Goal: Information Seeking & Learning: Learn about a topic

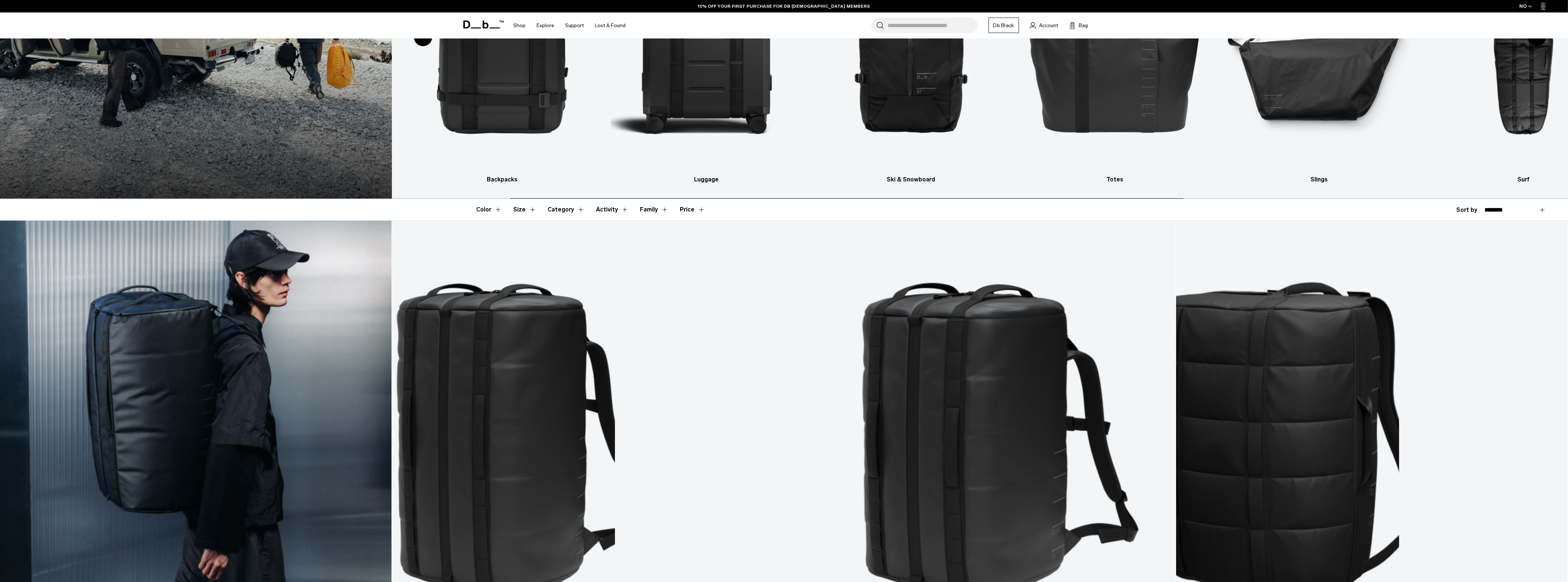
scroll to position [183, 0]
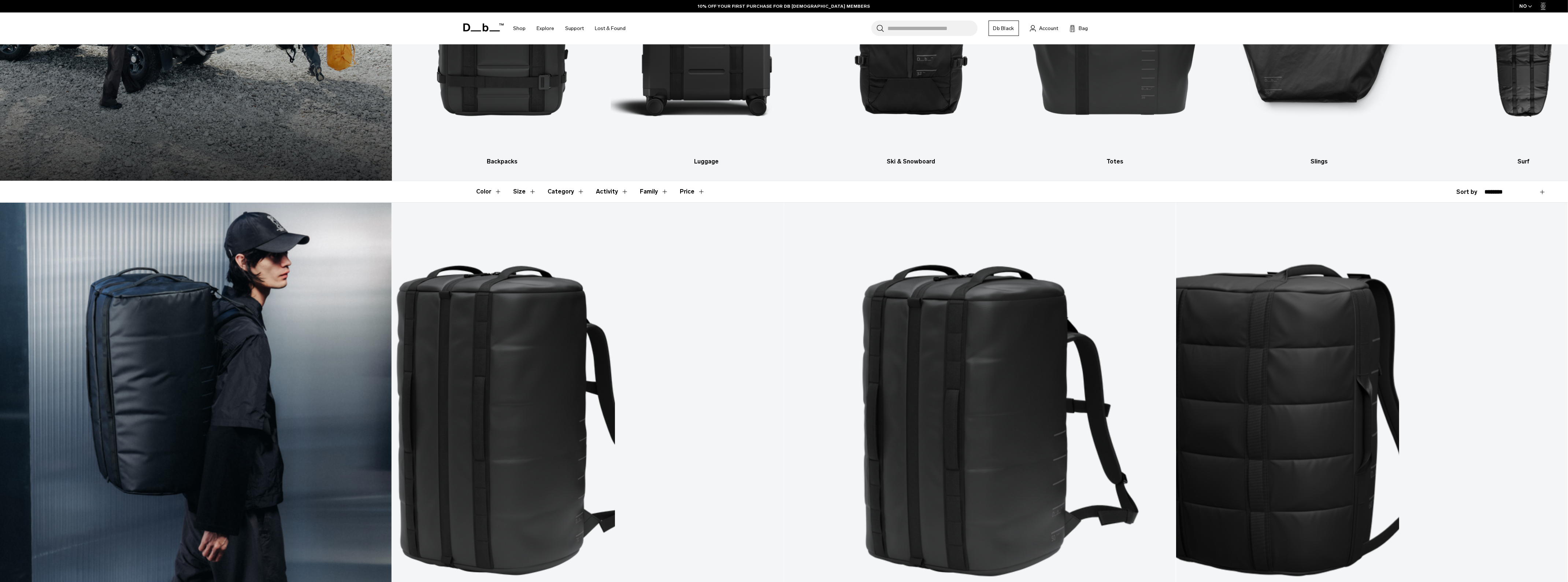
click at [196, 358] on link "Roamer Pro Split Duffel 90L" at bounding box center [195, 420] width 391 height 435
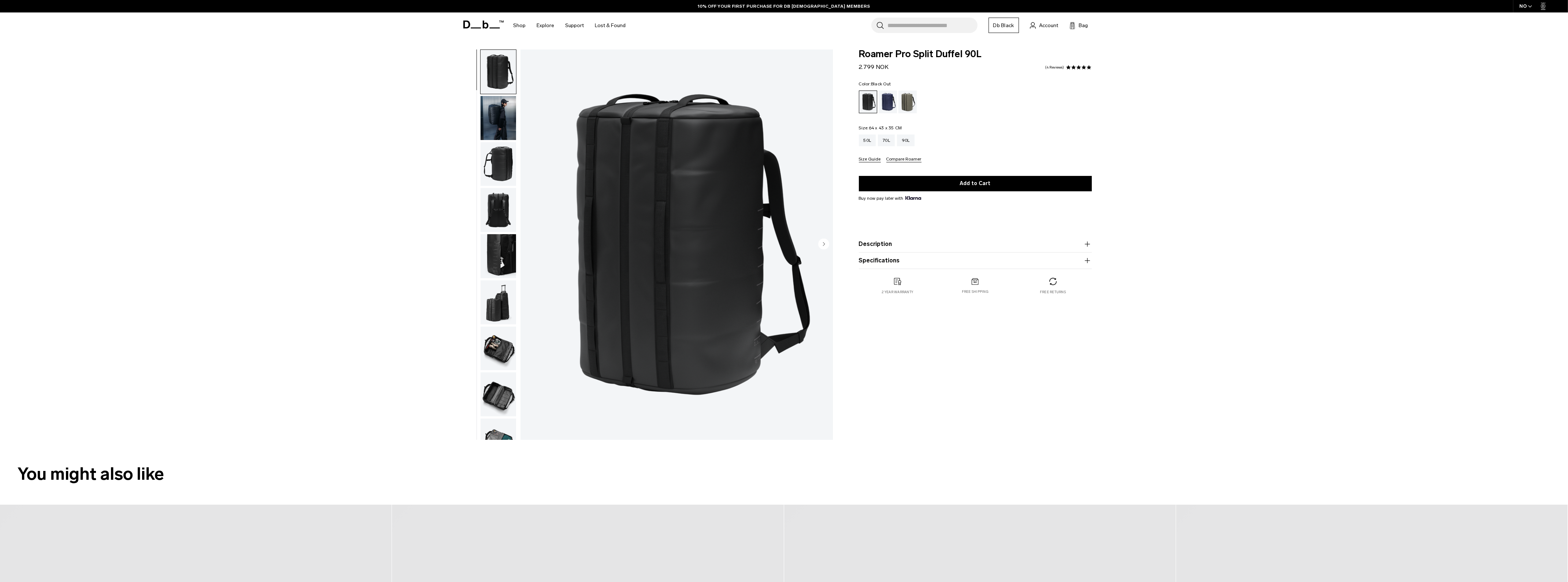
click at [509, 163] on img "button" at bounding box center [498, 164] width 35 height 44
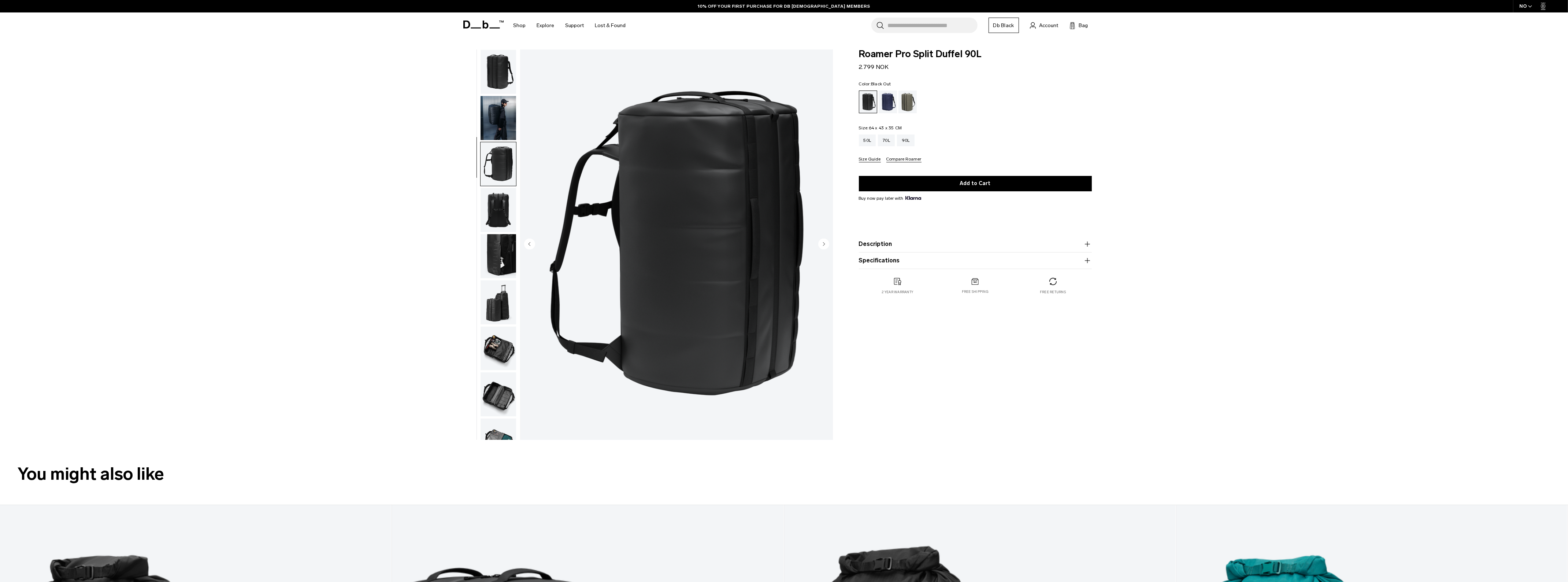
scroll to position [23, 0]
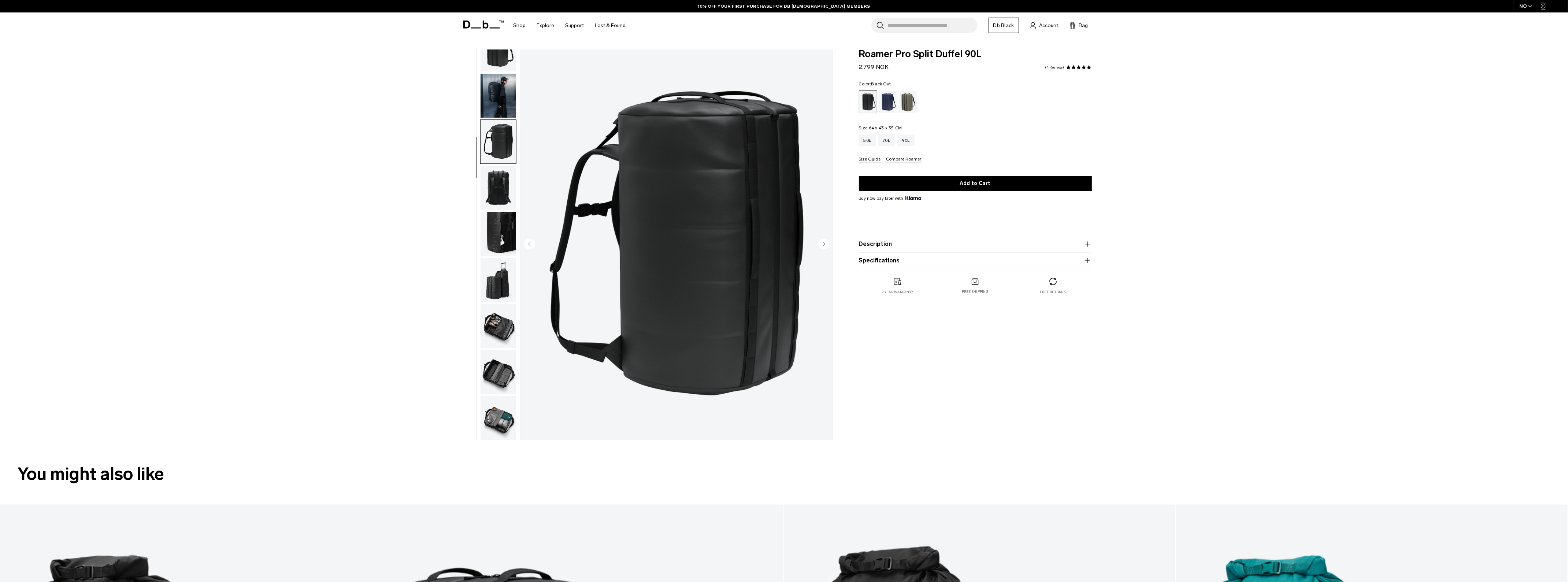
click at [497, 184] on img "button" at bounding box center [498, 188] width 35 height 44
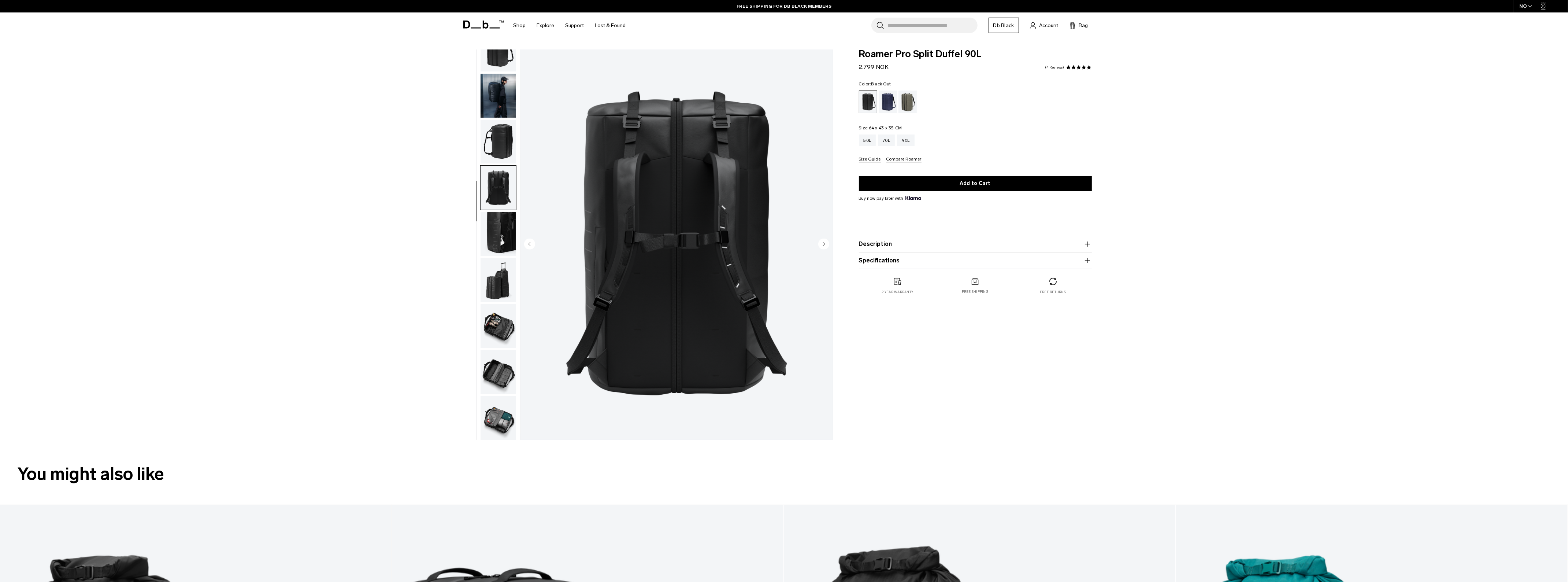
click at [496, 224] on img "button" at bounding box center [498, 234] width 35 height 44
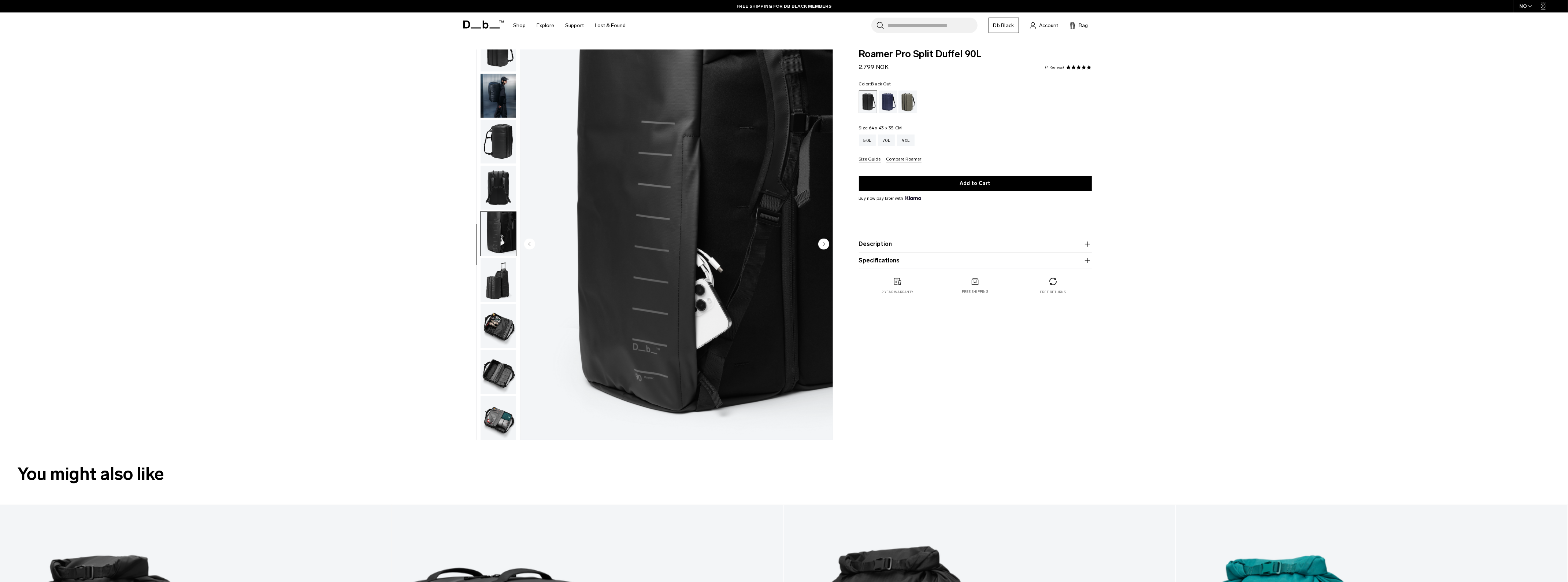
click at [495, 269] on img "button" at bounding box center [498, 280] width 35 height 44
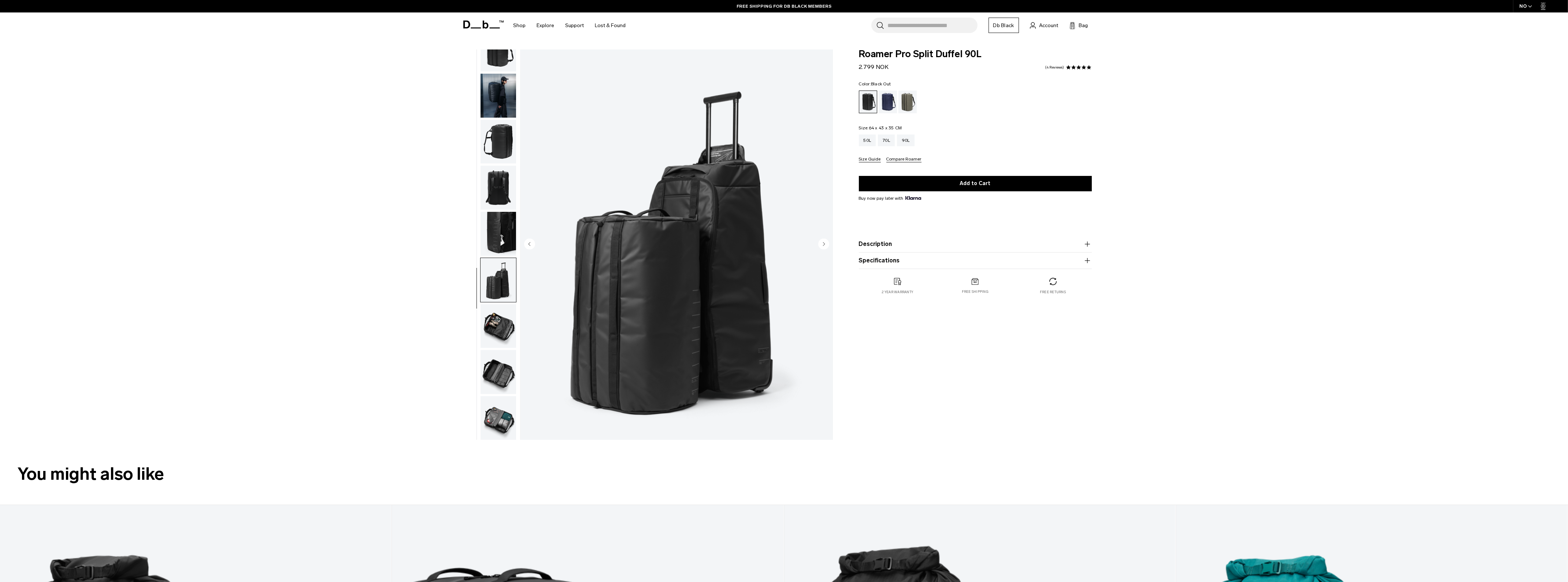
click at [499, 307] on img "button" at bounding box center [498, 326] width 35 height 44
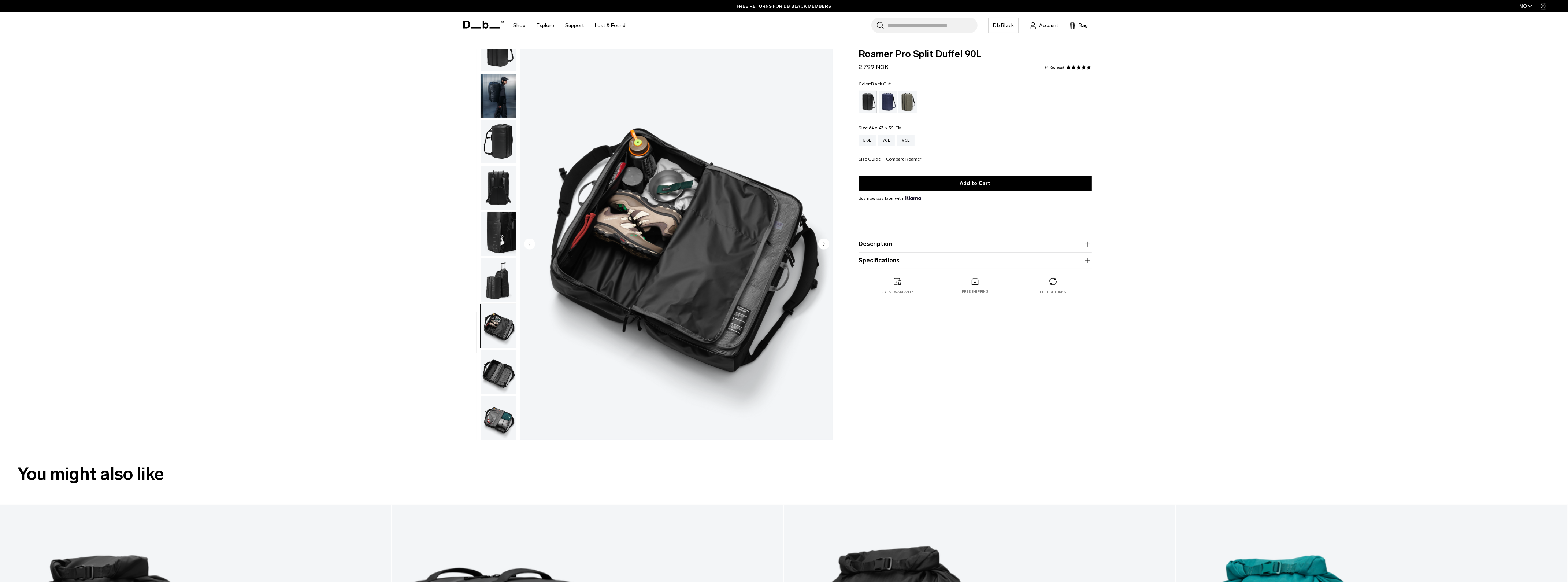
click at [502, 332] on img "button" at bounding box center [498, 326] width 35 height 44
click at [505, 377] on img "button" at bounding box center [498, 372] width 35 height 44
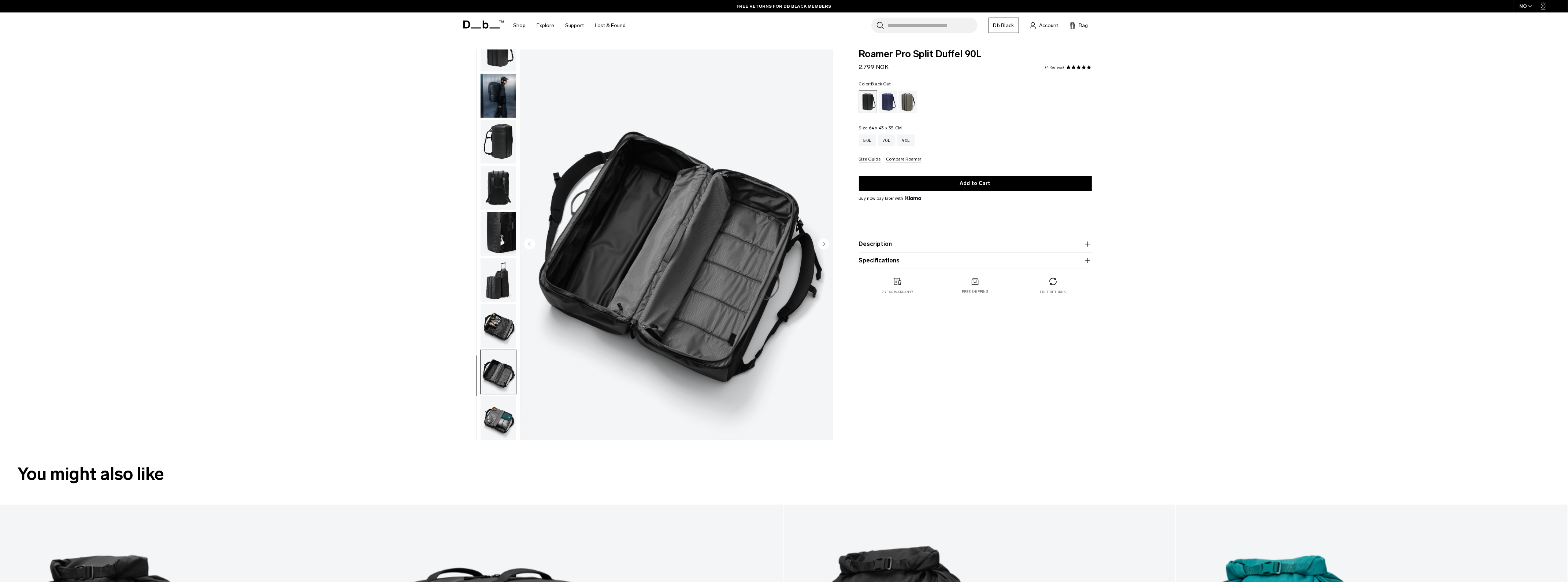
click at [502, 426] on img "button" at bounding box center [498, 418] width 35 height 44
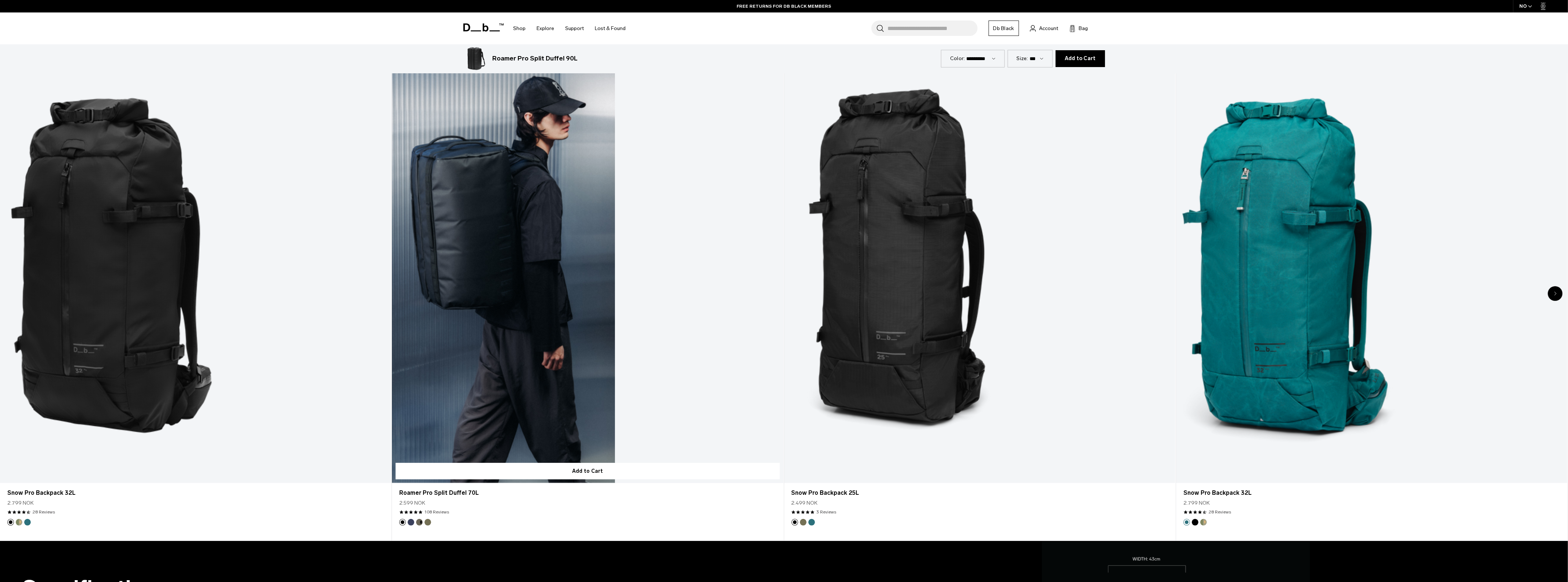
scroll to position [503, 0]
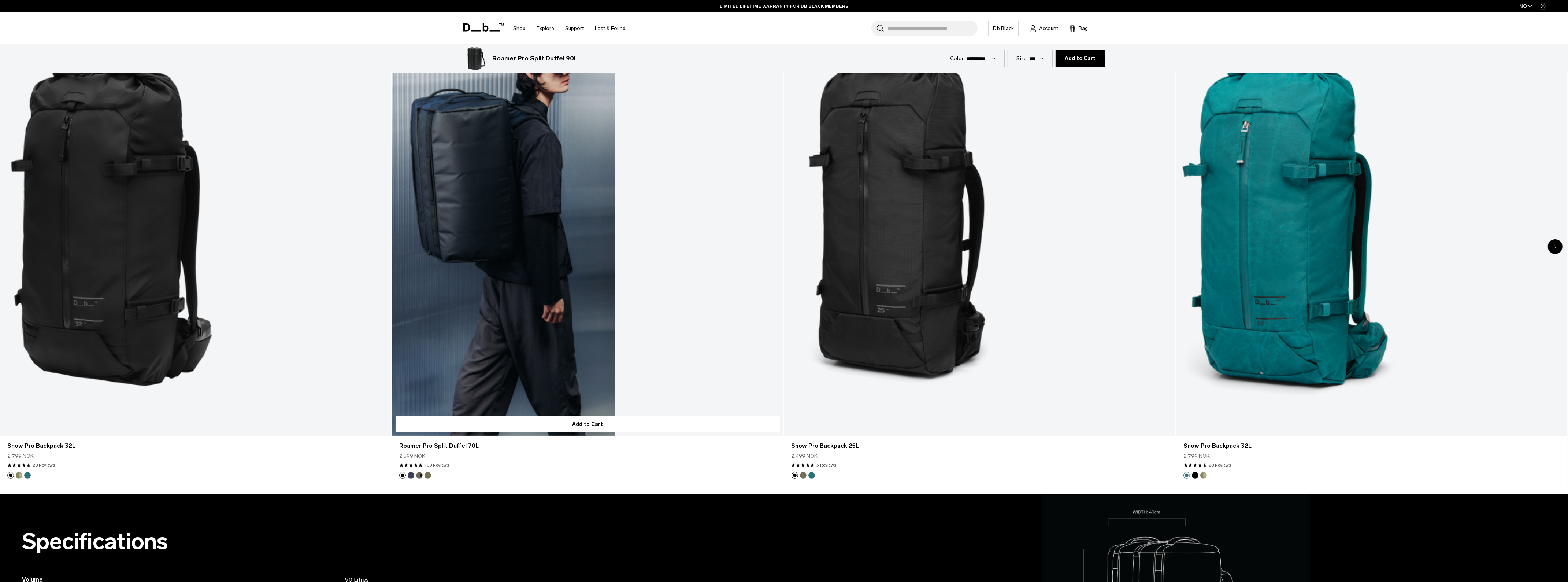
click at [487, 195] on link "Roamer Pro Split Duffel 70L" at bounding box center [587, 219] width 391 height 435
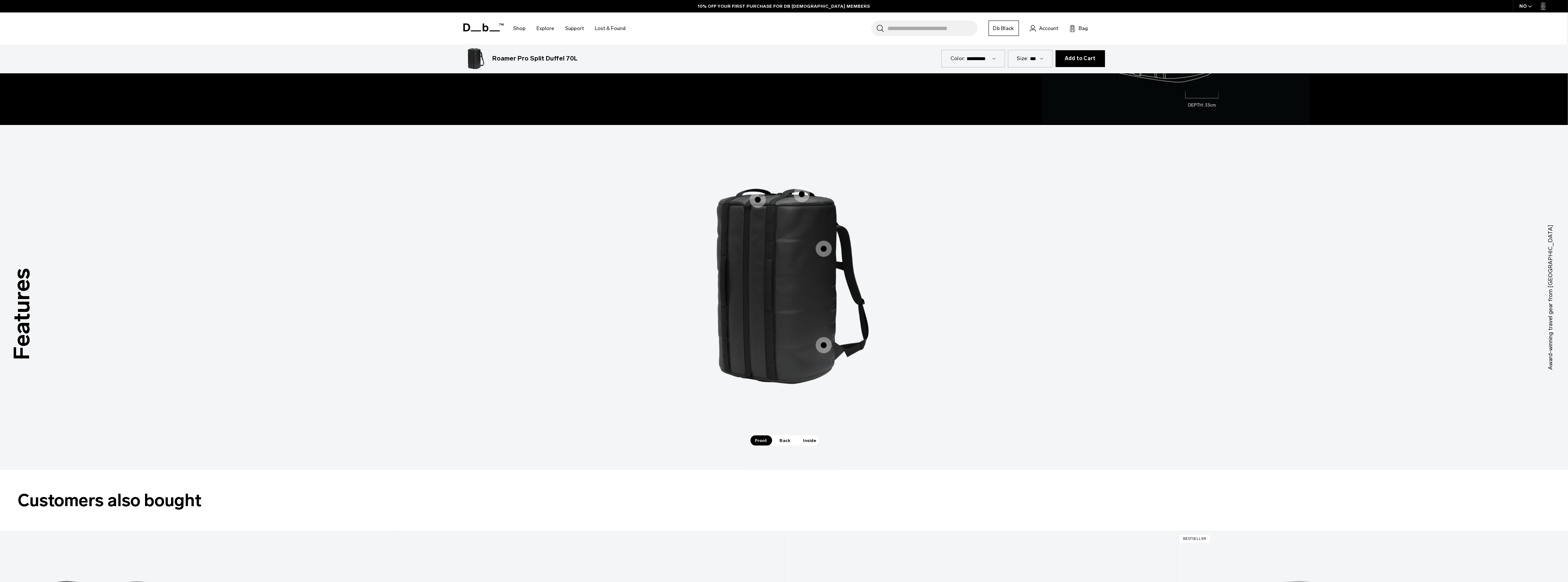
scroll to position [1145, 0]
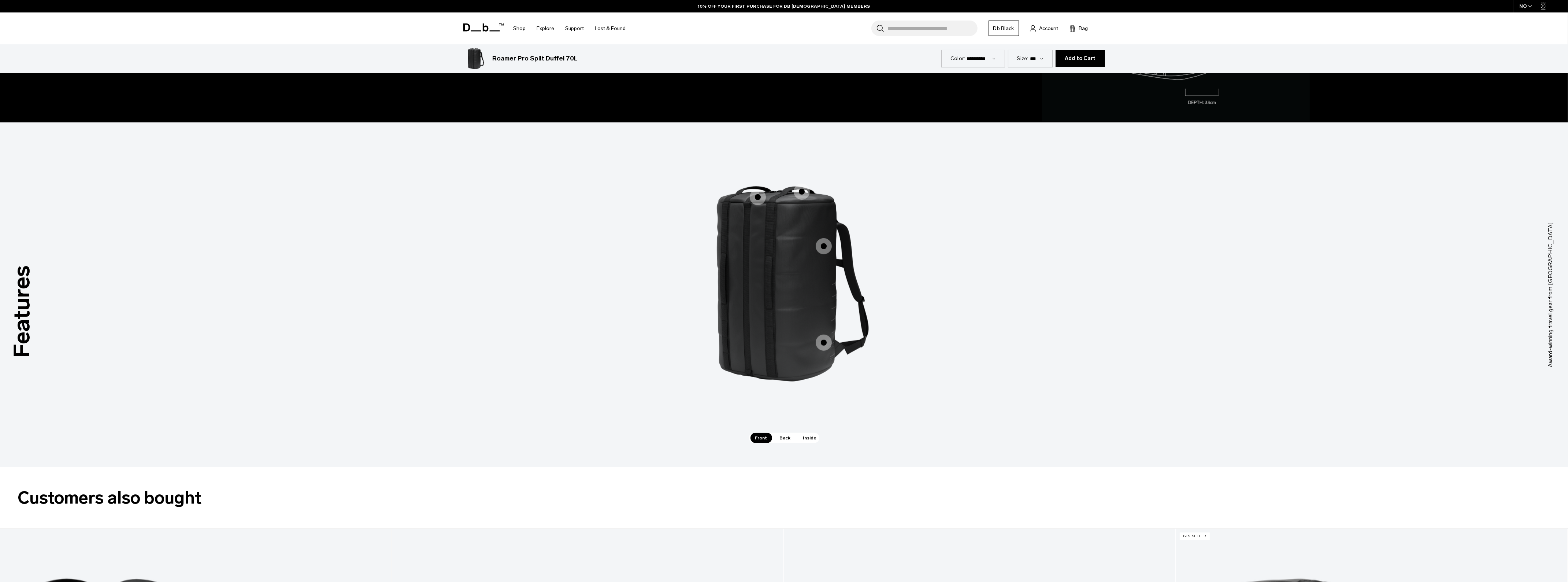
click at [753, 195] on span "1 / 3" at bounding box center [758, 197] width 16 height 16
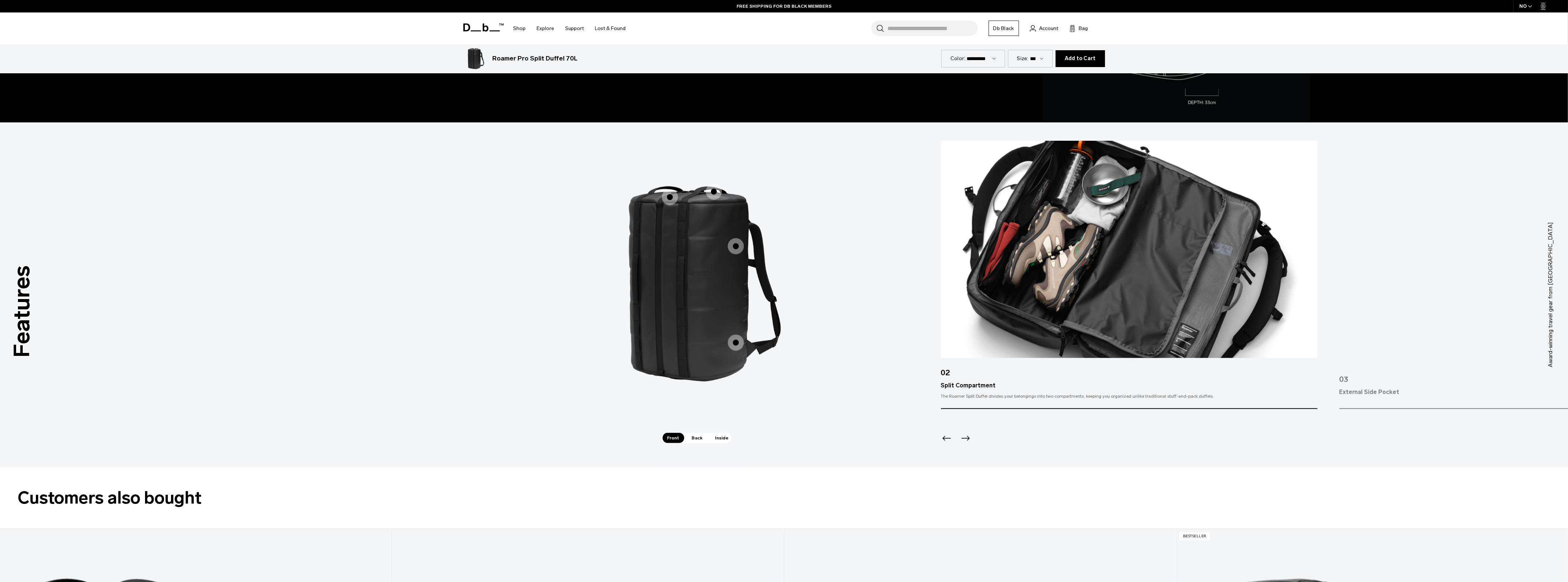
click at [716, 192] on span "1 / 3" at bounding box center [714, 191] width 16 height 16
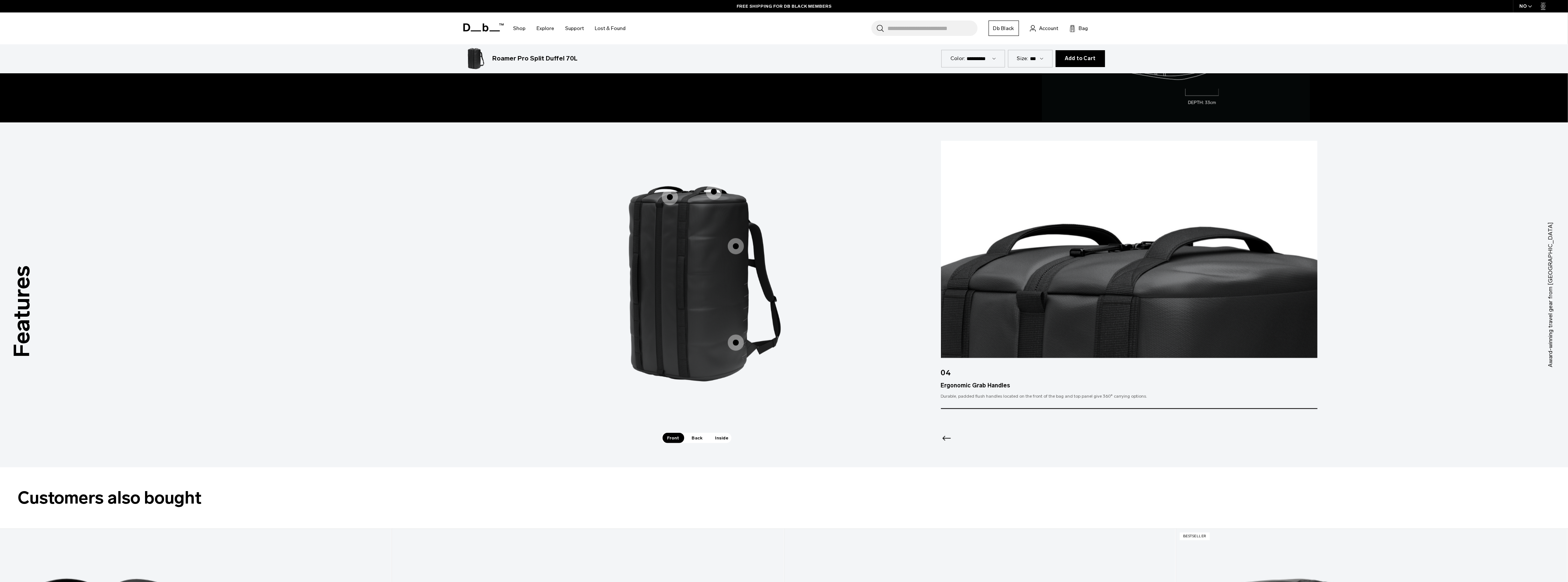
click at [730, 243] on span "1 / 3" at bounding box center [736, 246] width 16 height 16
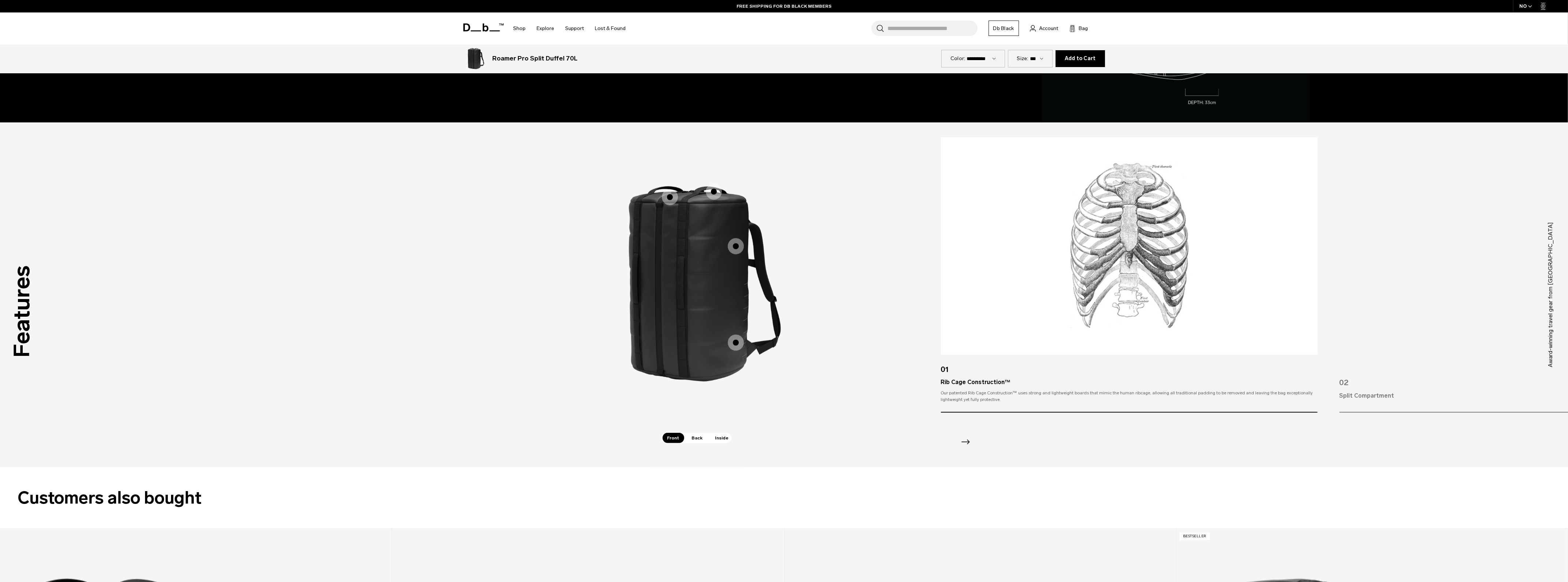
click at [736, 343] on span "1 / 3" at bounding box center [736, 342] width 16 height 16
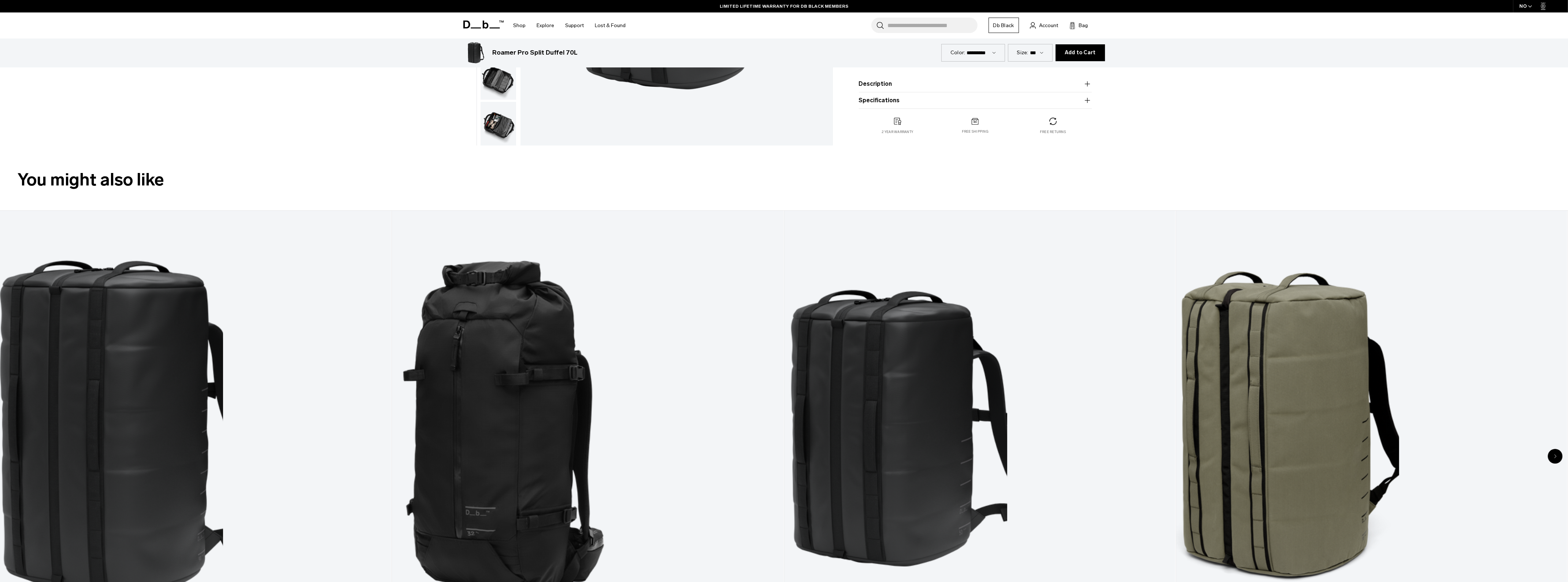
scroll to position [0, 0]
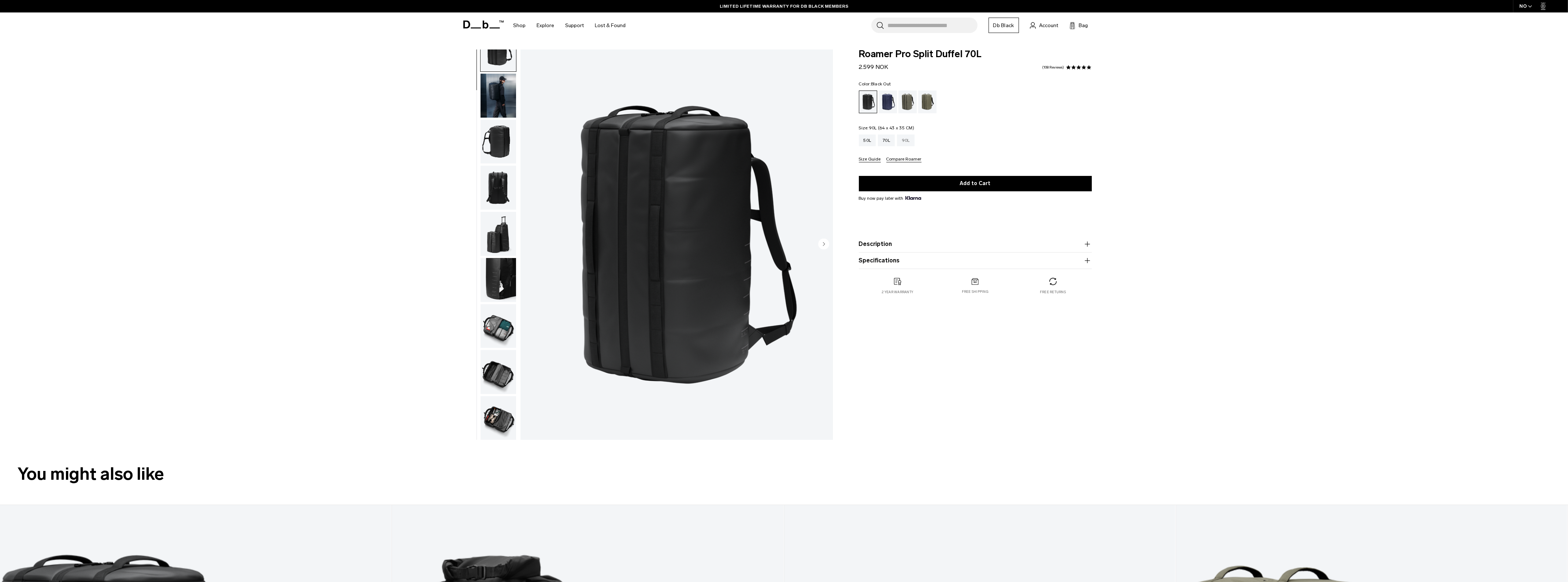
click at [911, 143] on div "90L" at bounding box center [906, 140] width 18 height 12
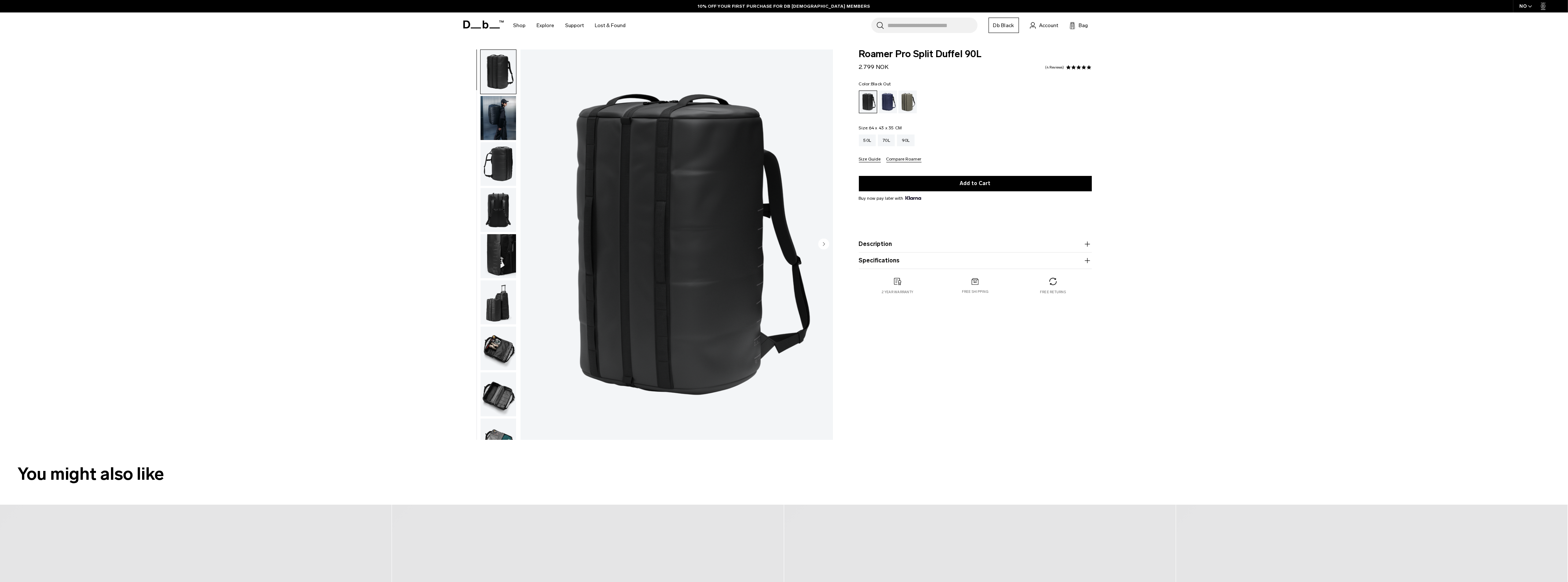
click at [492, 114] on img "button" at bounding box center [498, 118] width 35 height 44
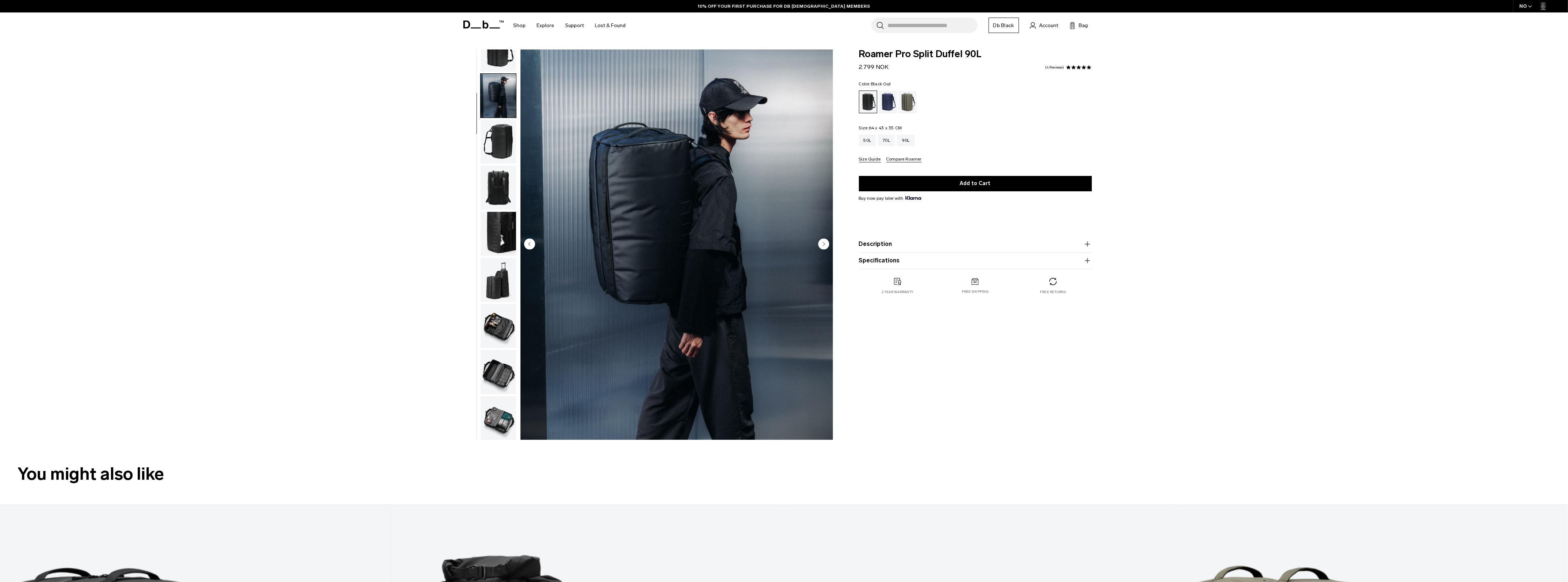
click at [499, 144] on img "button" at bounding box center [498, 142] width 35 height 44
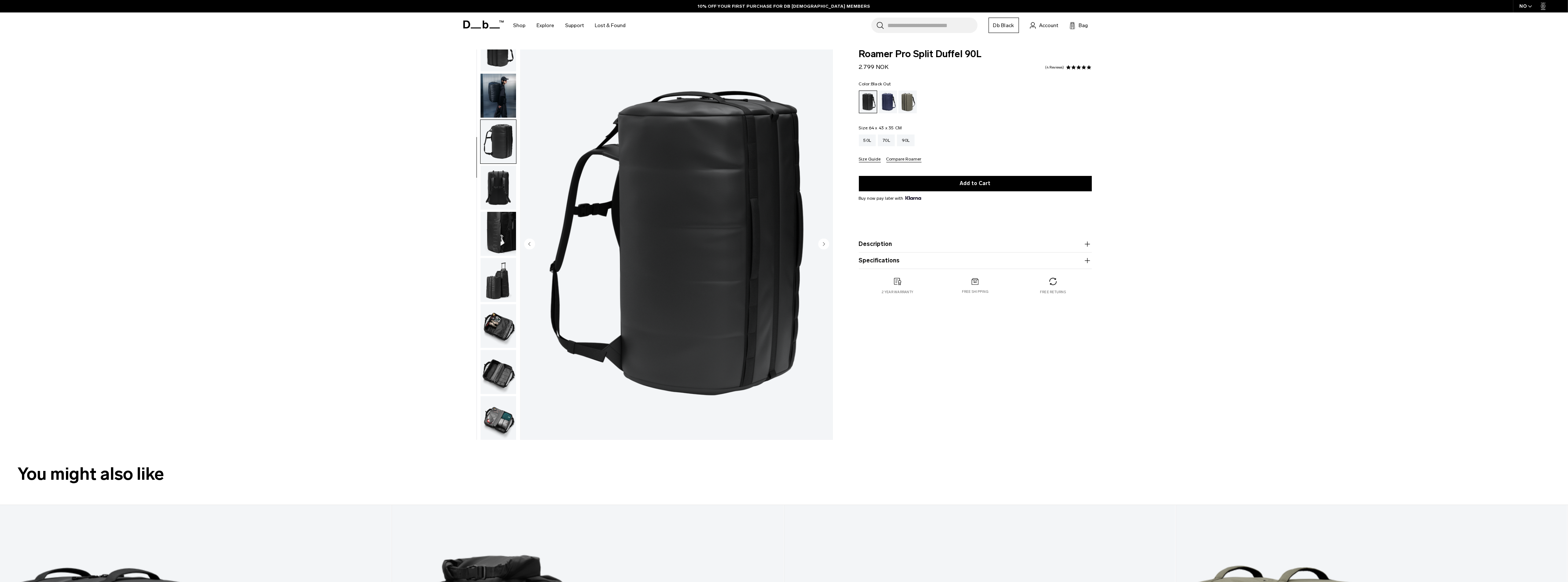
click at [506, 187] on img "button" at bounding box center [498, 188] width 35 height 44
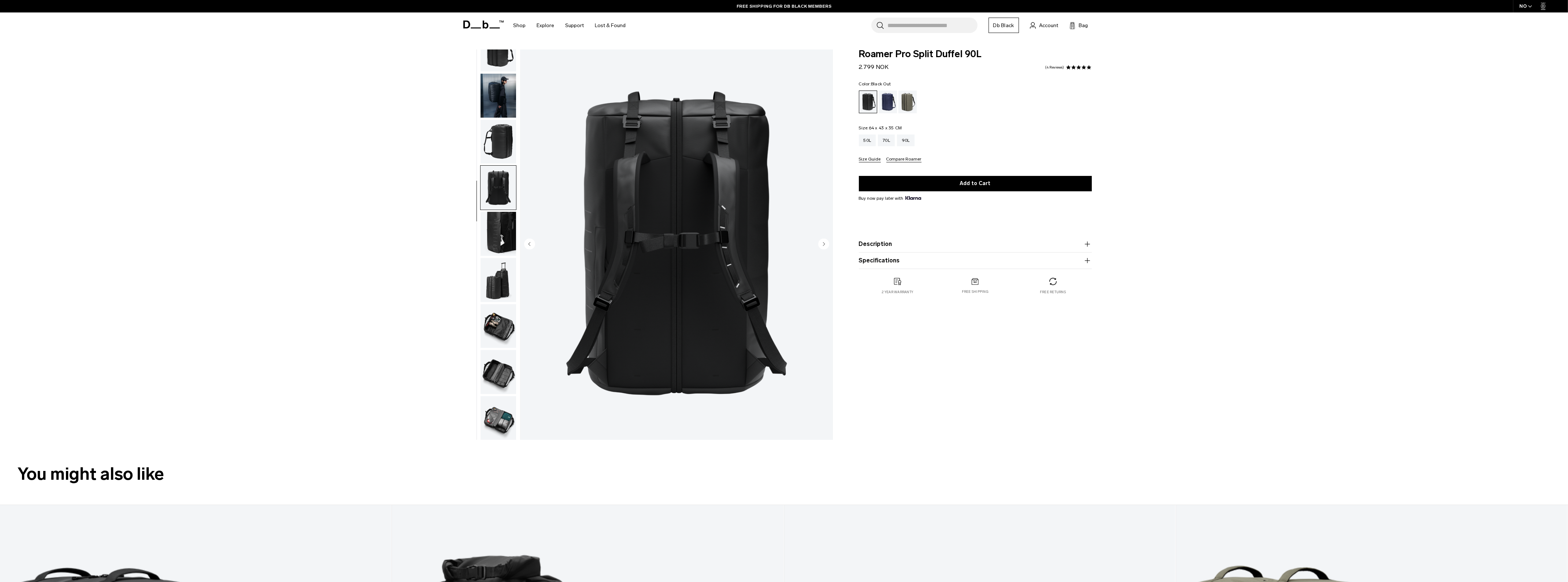
click at [506, 229] on img "button" at bounding box center [498, 234] width 35 height 44
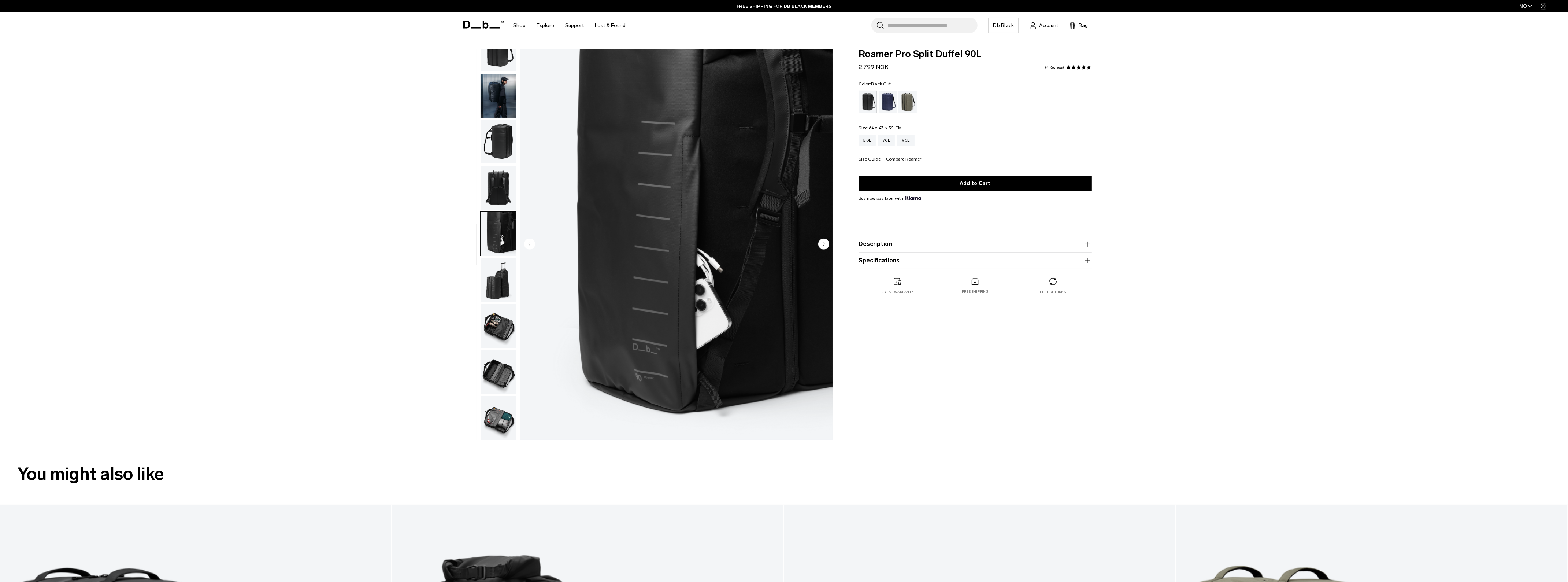
click at [503, 271] on img "button" at bounding box center [498, 280] width 35 height 44
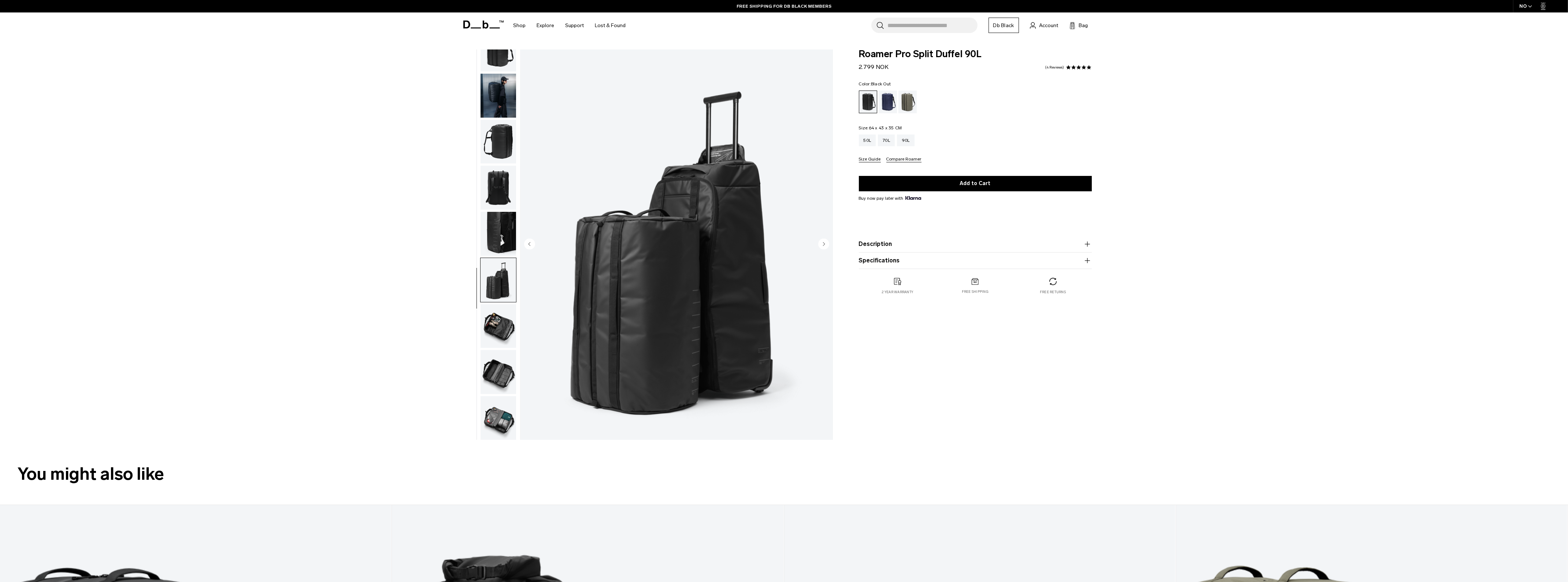
click at [499, 321] on img "button" at bounding box center [498, 326] width 35 height 44
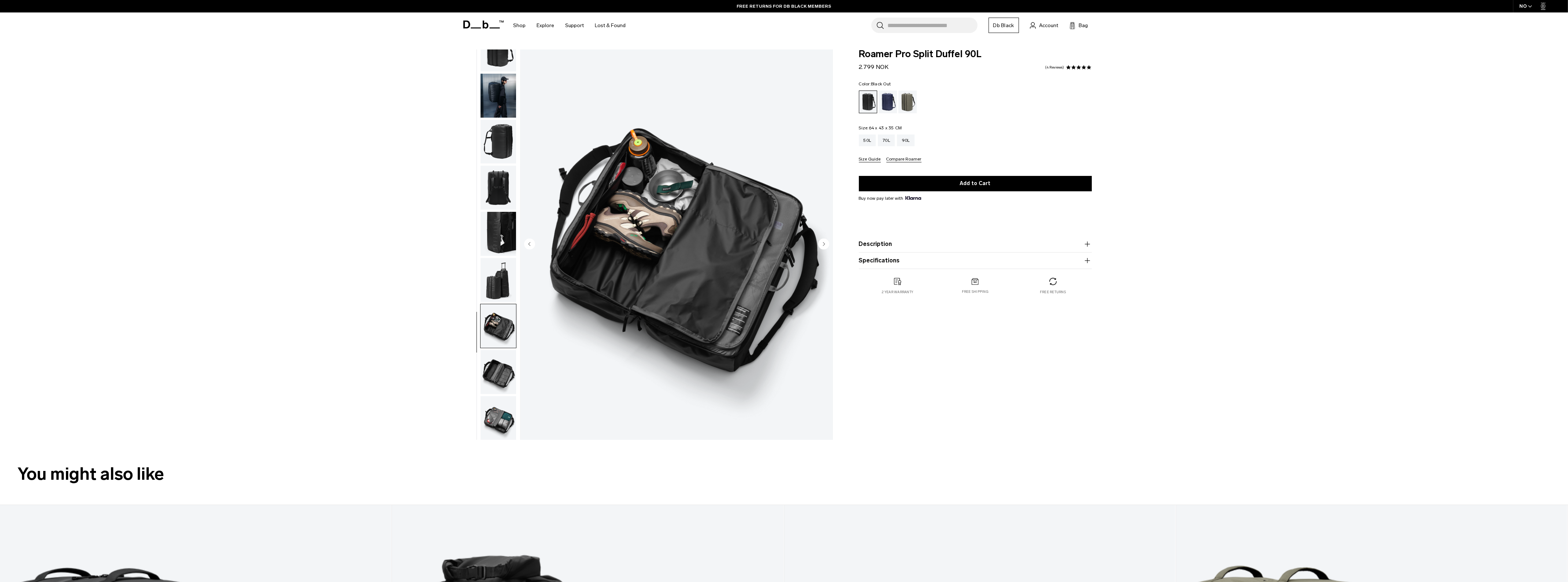
click at [495, 373] on img "button" at bounding box center [498, 372] width 35 height 44
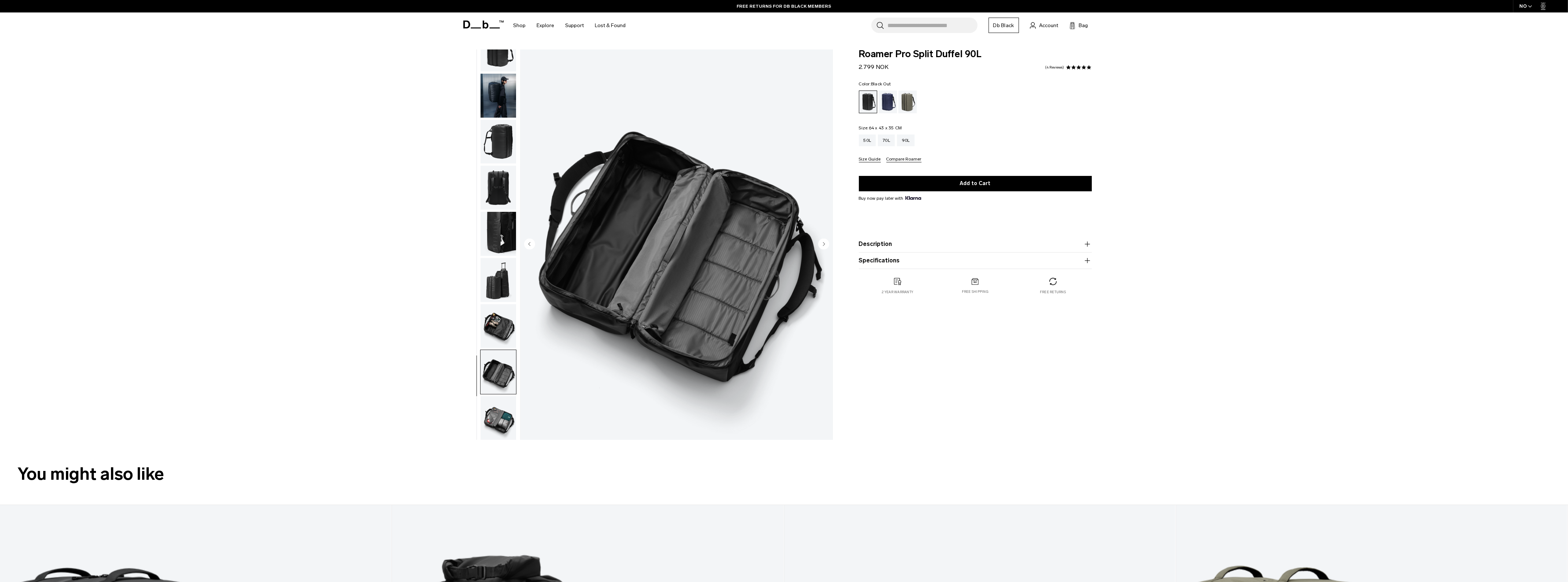
click at [503, 413] on img "button" at bounding box center [498, 418] width 35 height 44
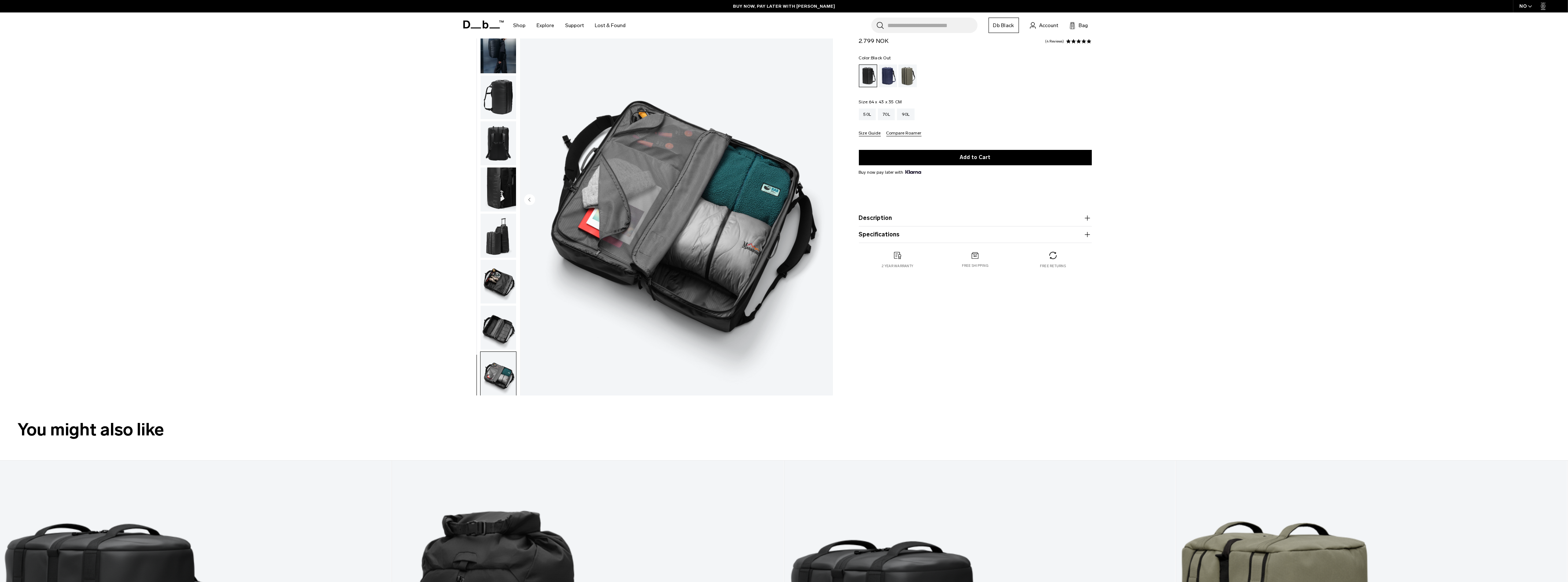
scroll to position [0, 0]
